Goal: Find specific page/section: Find specific page/section

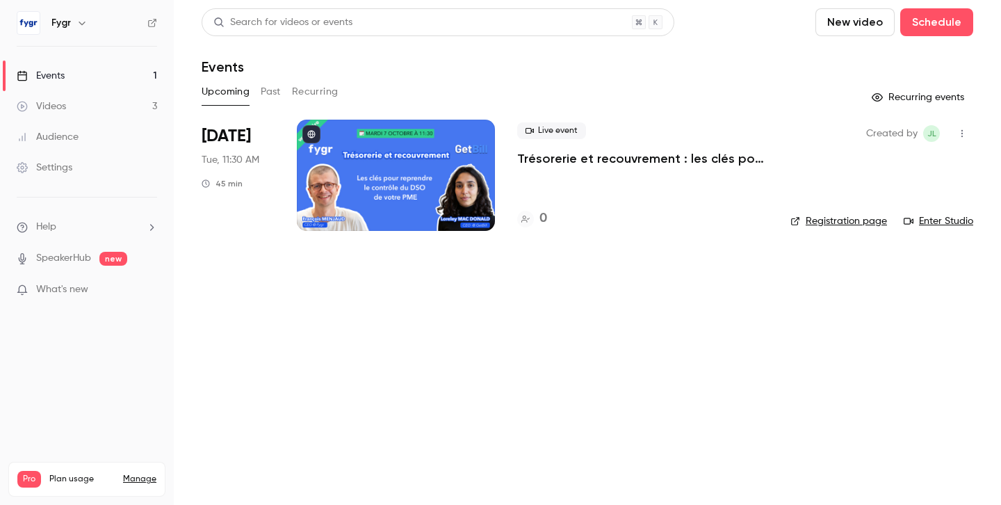
click at [277, 90] on button "Past" at bounding box center [271, 92] width 20 height 22
